Goal: Find specific page/section: Find specific page/section

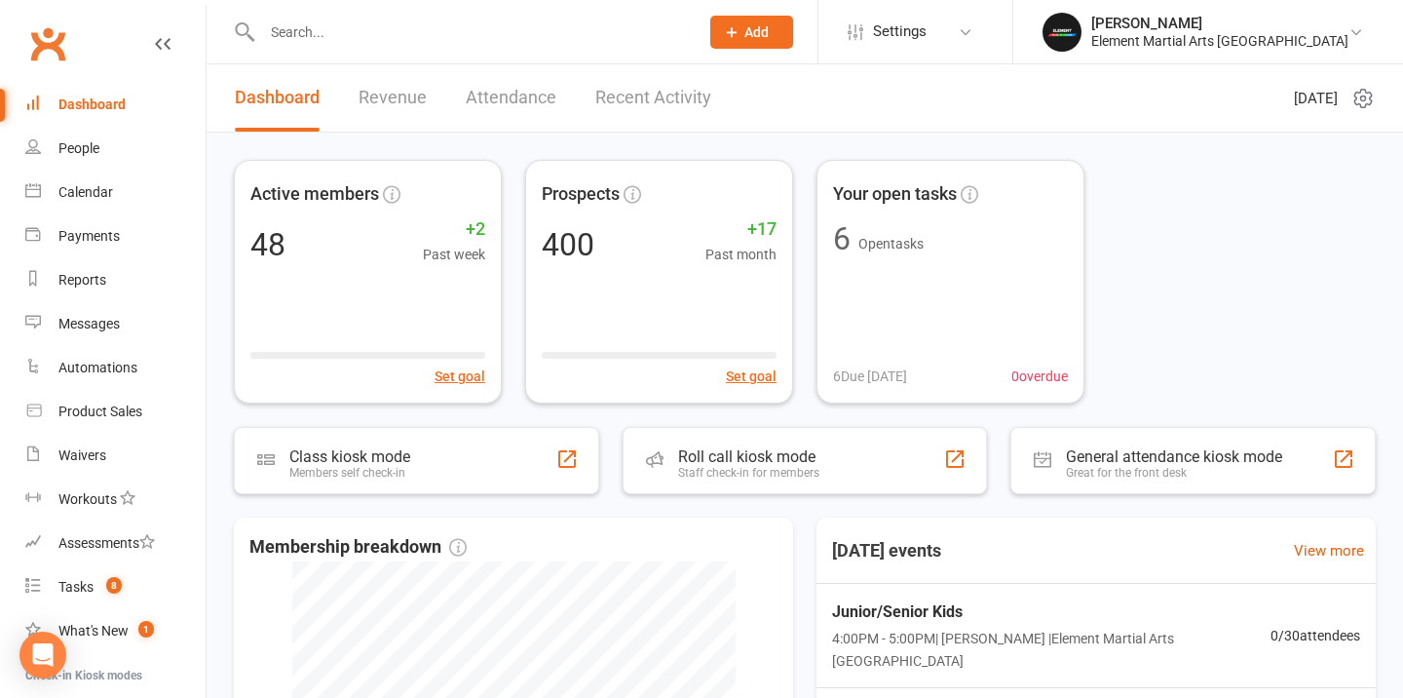
click at [486, 36] on input "text" at bounding box center [470, 32] width 429 height 27
click at [95, 145] on div "People" at bounding box center [78, 148] width 41 height 16
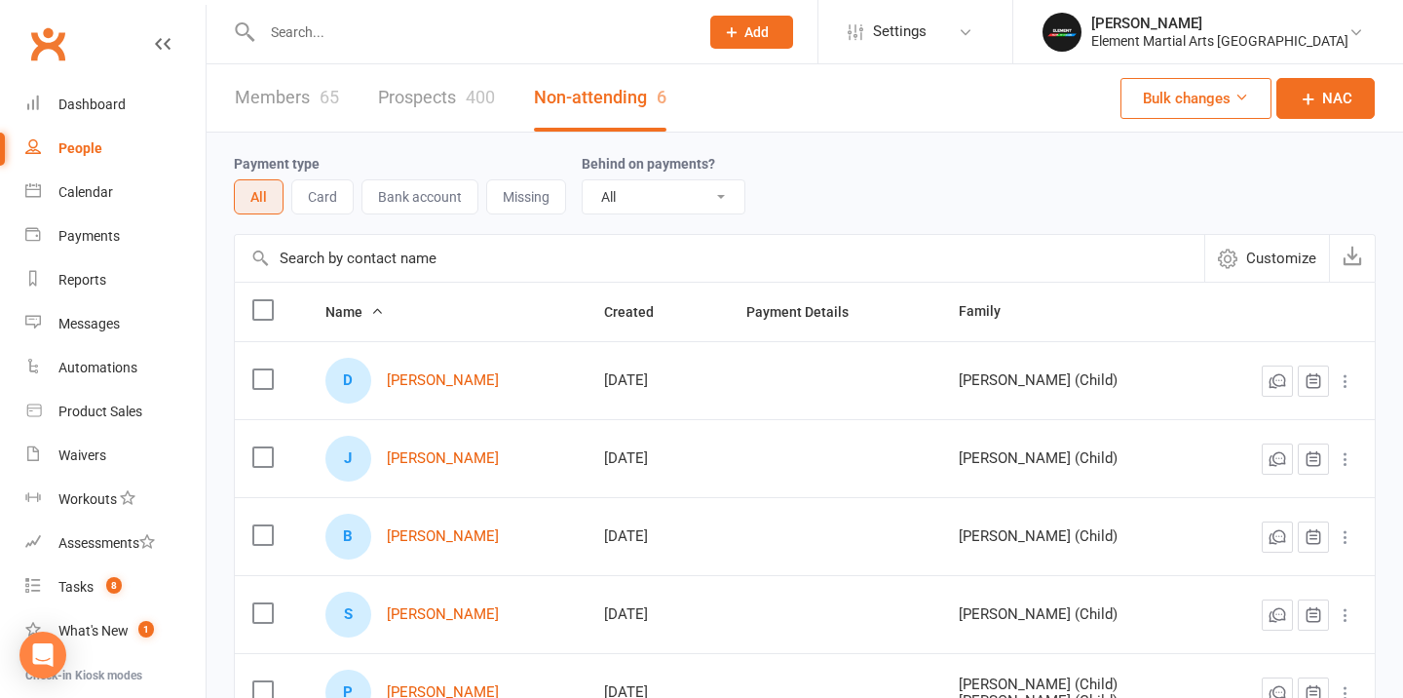
click at [470, 28] on input "text" at bounding box center [470, 32] width 429 height 27
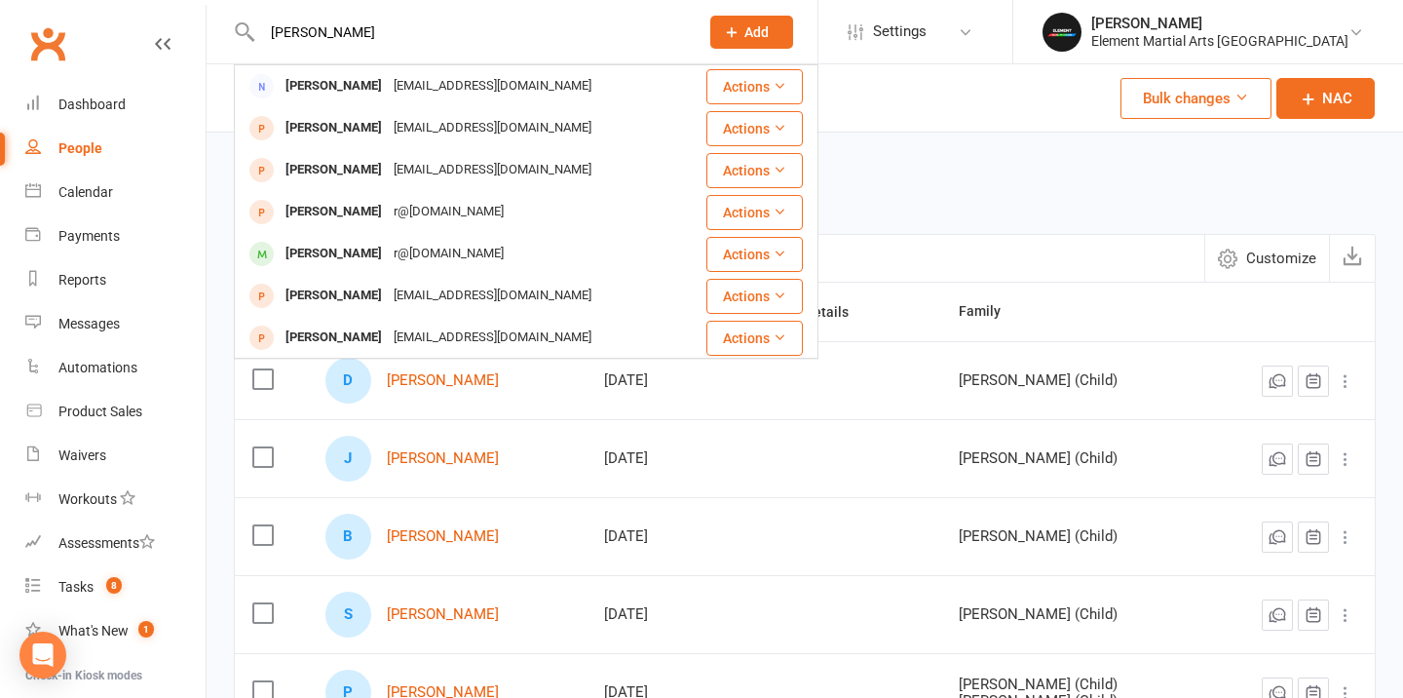
click at [303, 32] on input "[PERSON_NAME]" at bounding box center [470, 32] width 429 height 27
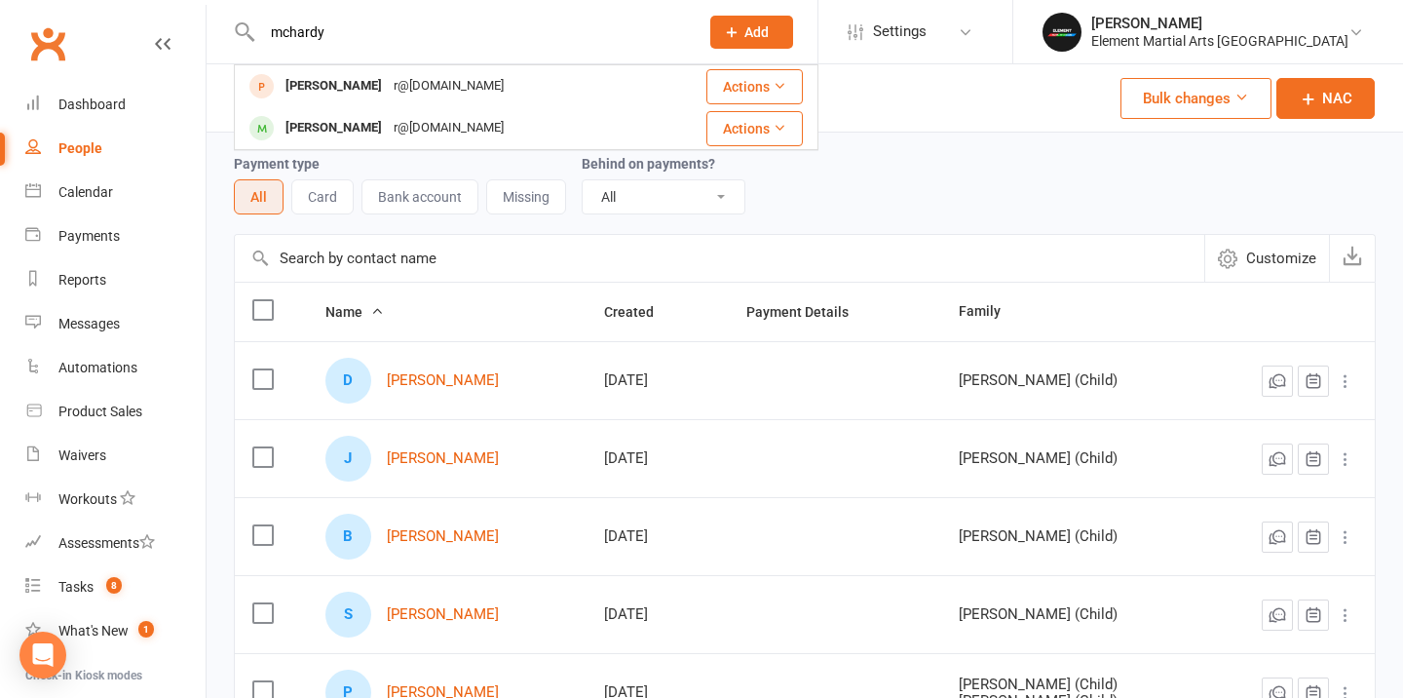
type input "mchardy"
click at [220, 93] on div "Members 65 Prospects 400 Non-attending 6" at bounding box center [451, 97] width 488 height 67
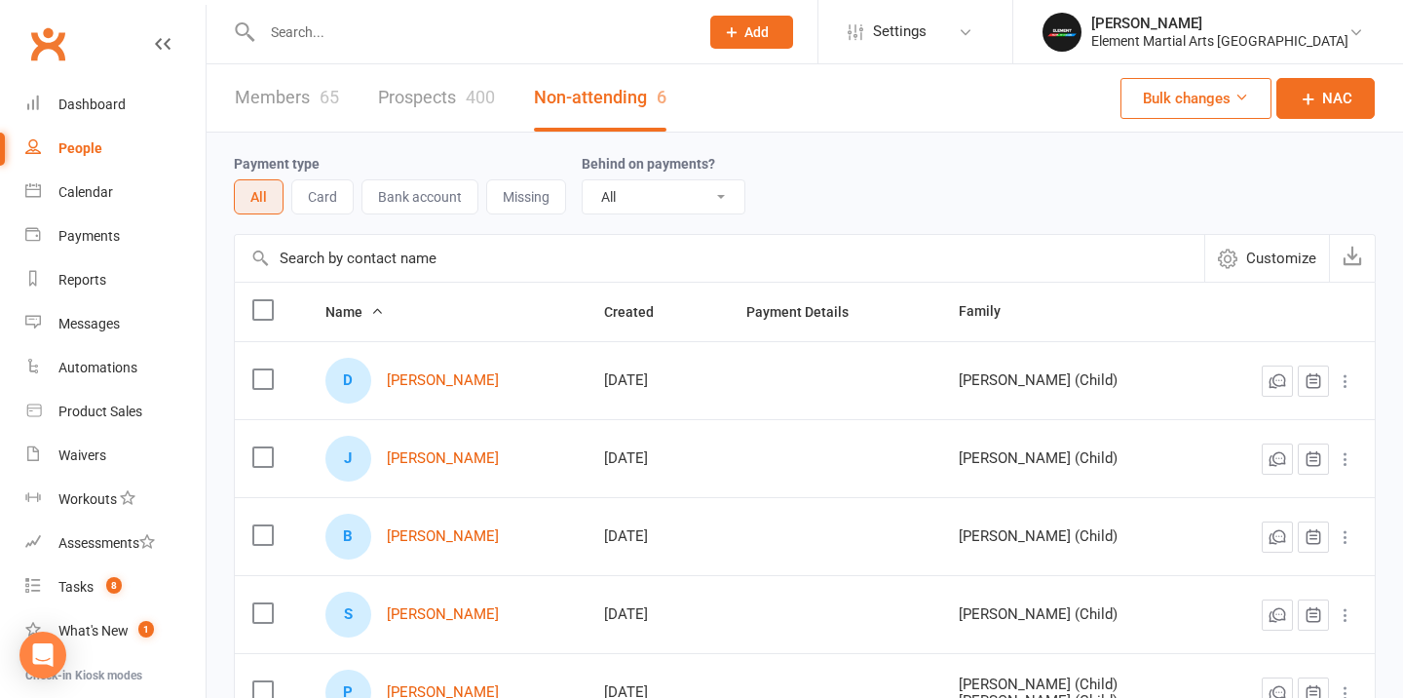
click at [361, 36] on input "text" at bounding box center [470, 32] width 429 height 27
click at [347, 34] on input "[PERSON_NAME]" at bounding box center [470, 32] width 429 height 27
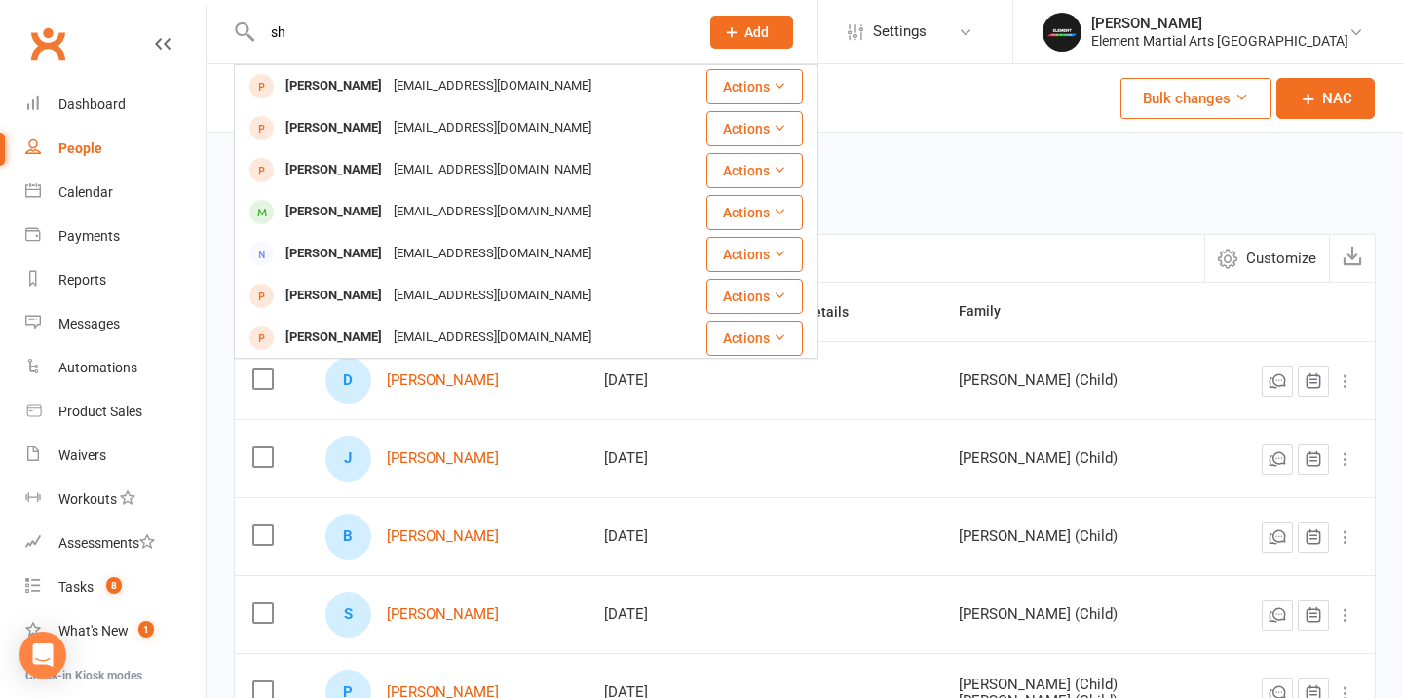
type input "s"
